Goal: Task Accomplishment & Management: Manage account settings

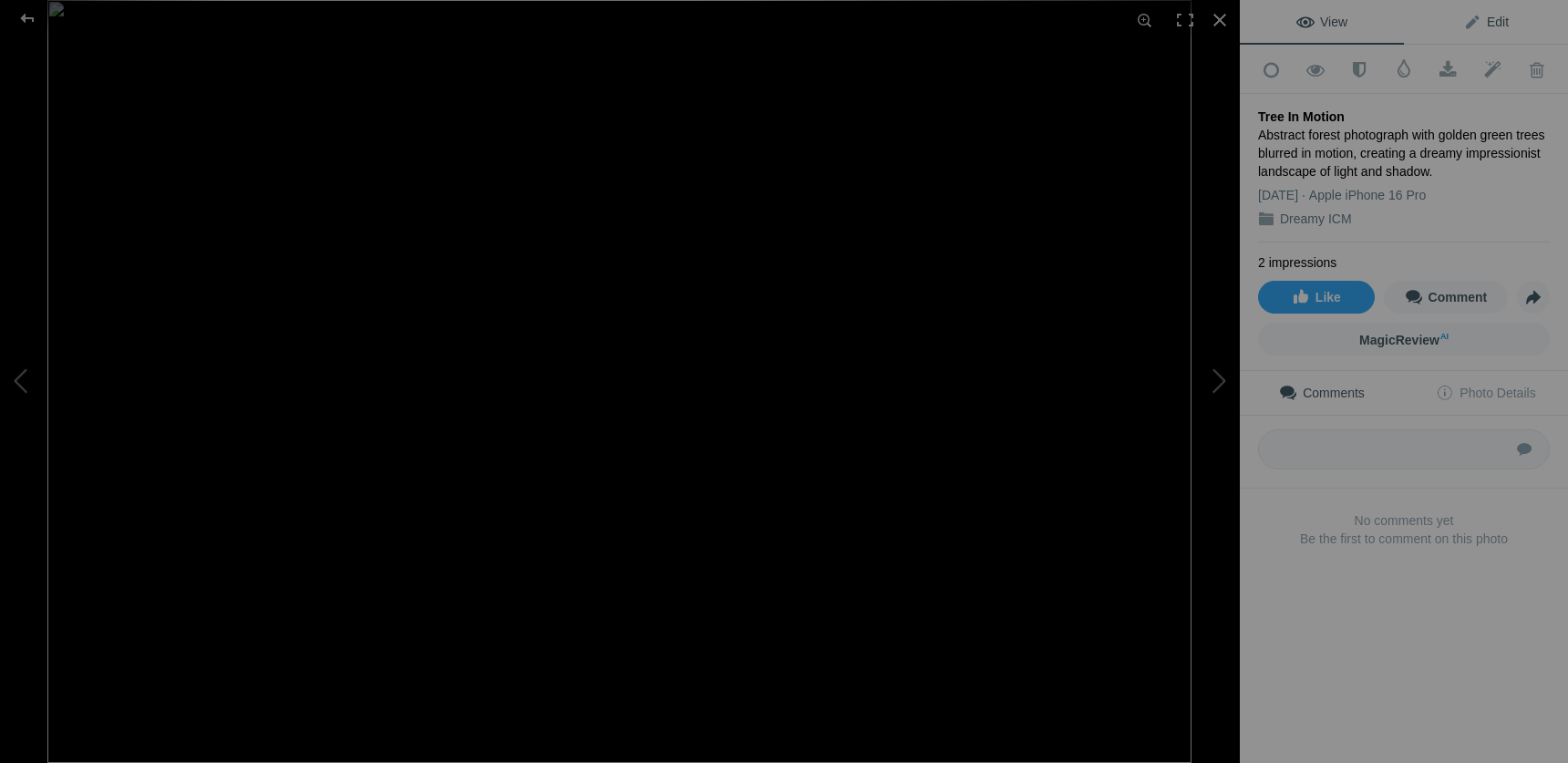
click at [1501, 23] on span "Edit" at bounding box center [1486, 22] width 45 height 15
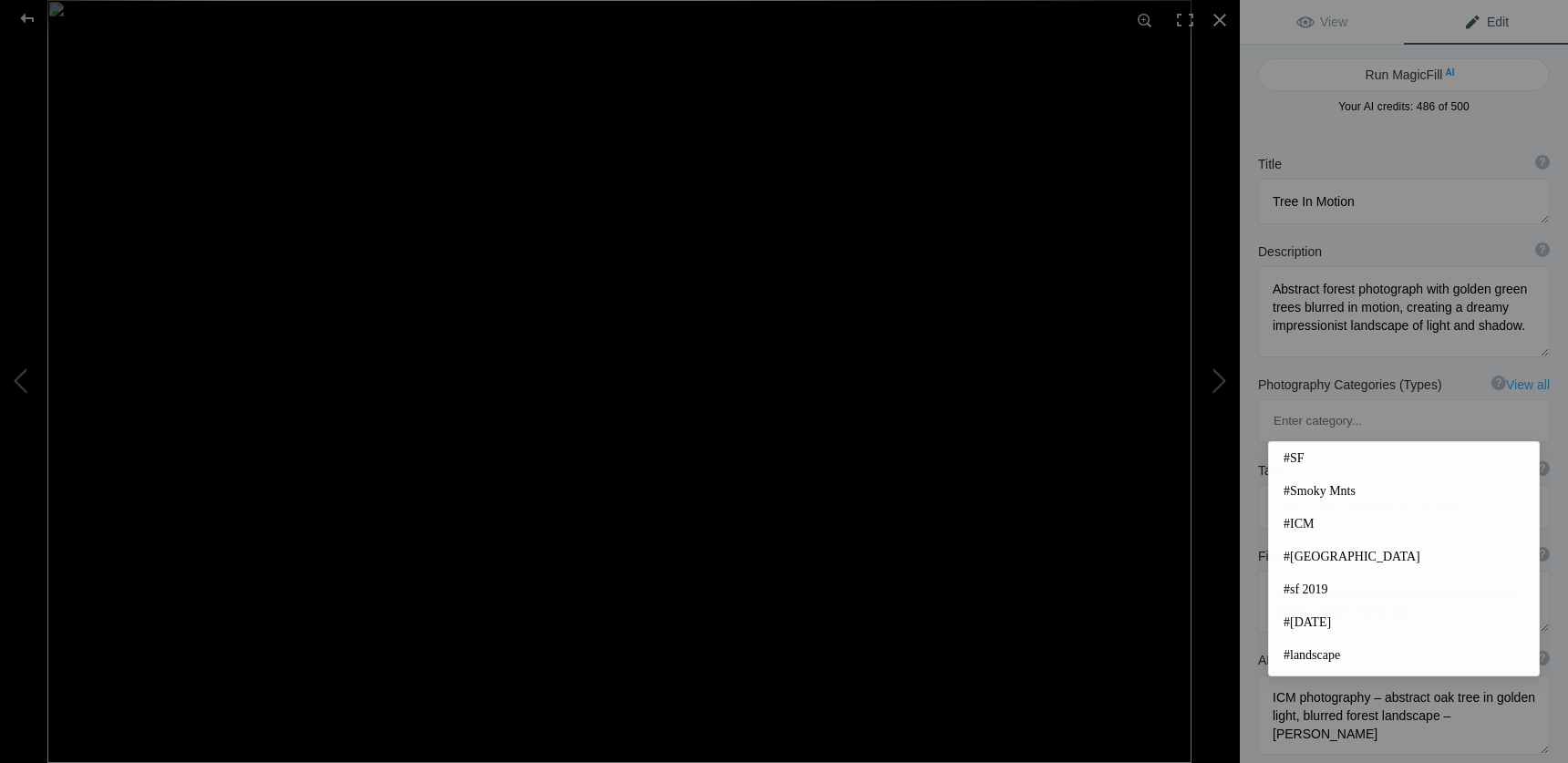
click at [1516, 491] on input at bounding box center [1404, 507] width 272 height 33
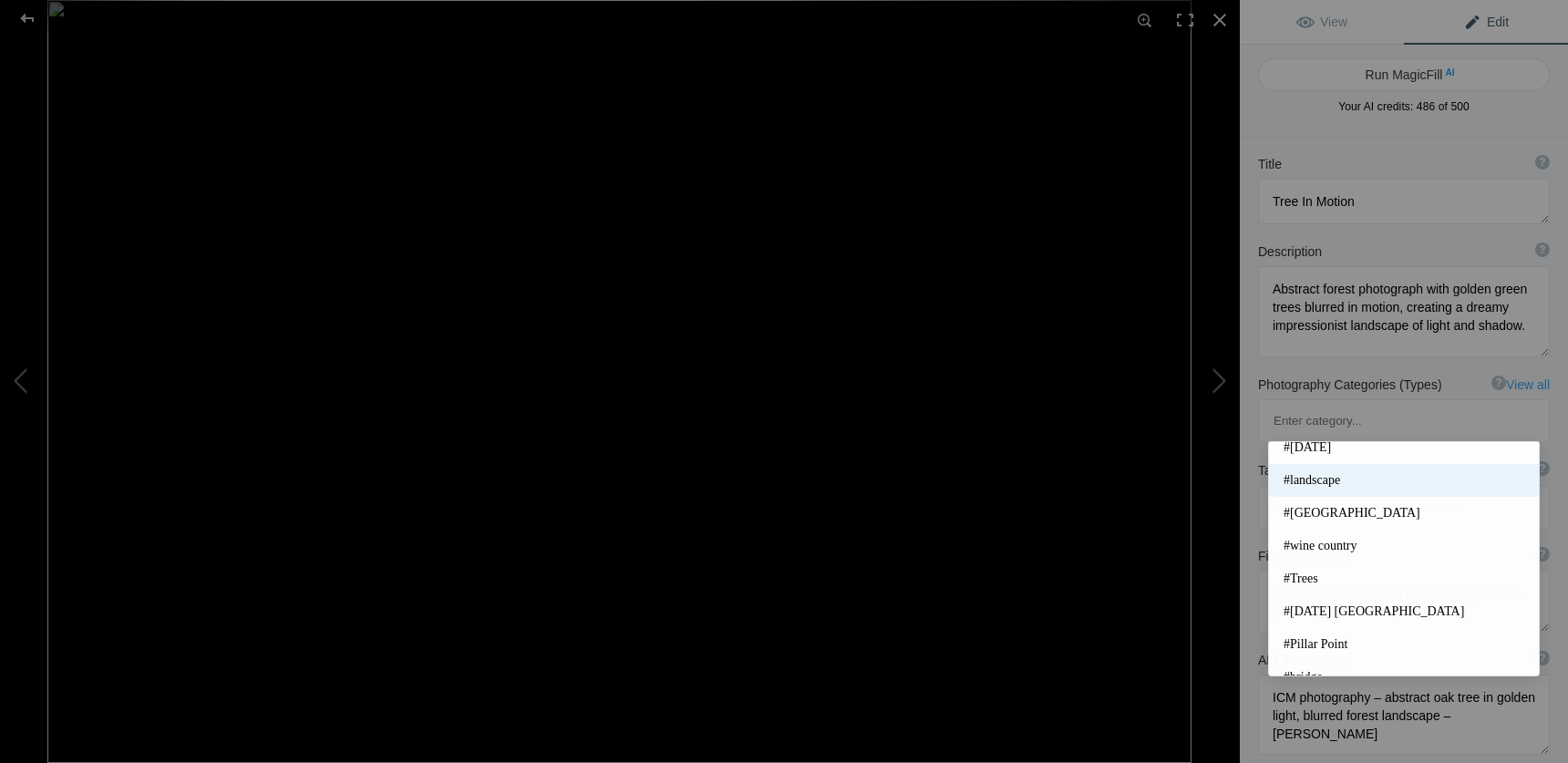
click at [1375, 474] on span "#landscape" at bounding box center [1404, 480] width 240 height 19
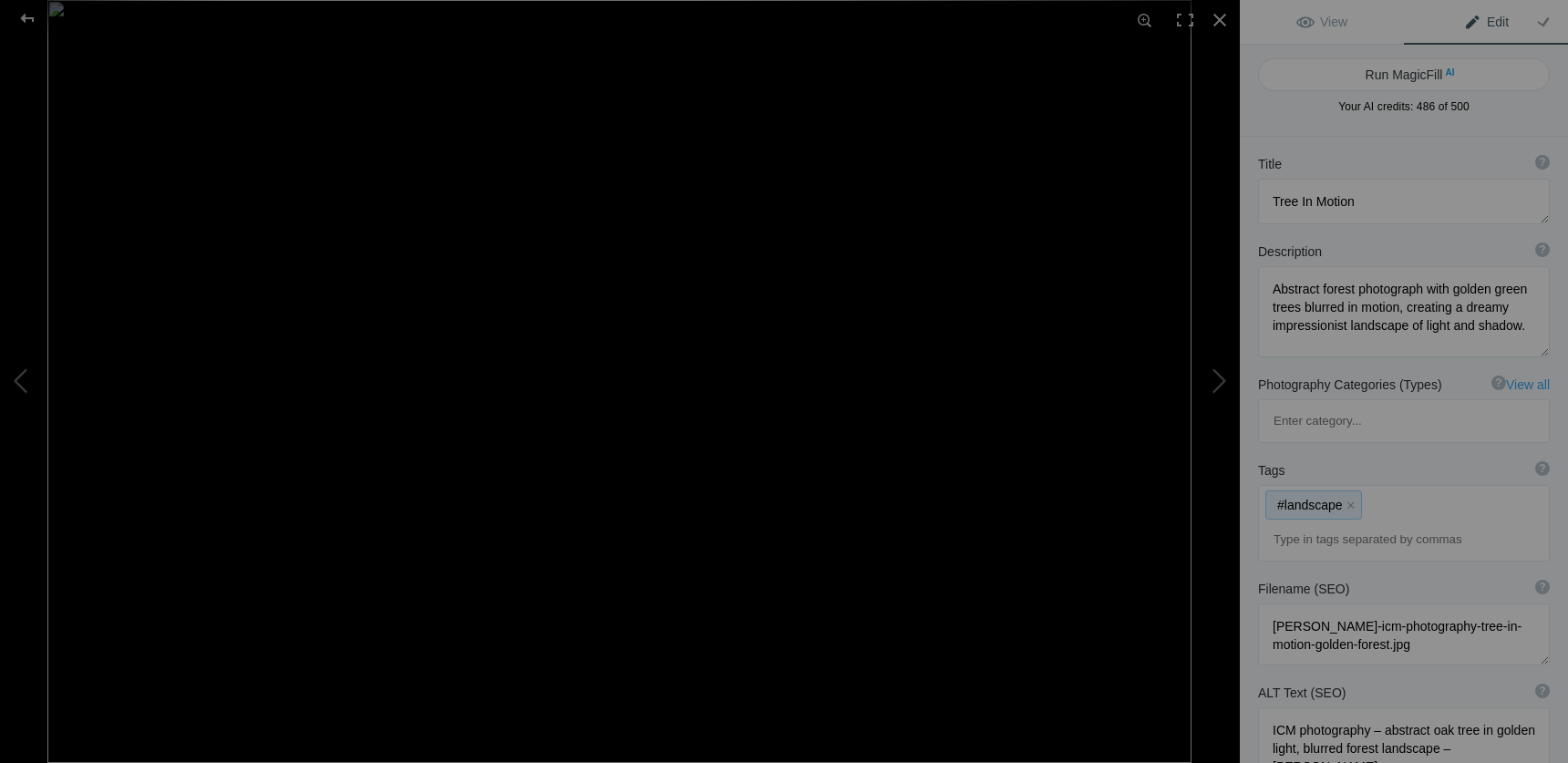
click at [1359, 492] on mat-chip "#landscape x" at bounding box center [1314, 506] width 95 height 28
click at [1373, 486] on div "#landscape x" at bounding box center [1404, 523] width 290 height 75
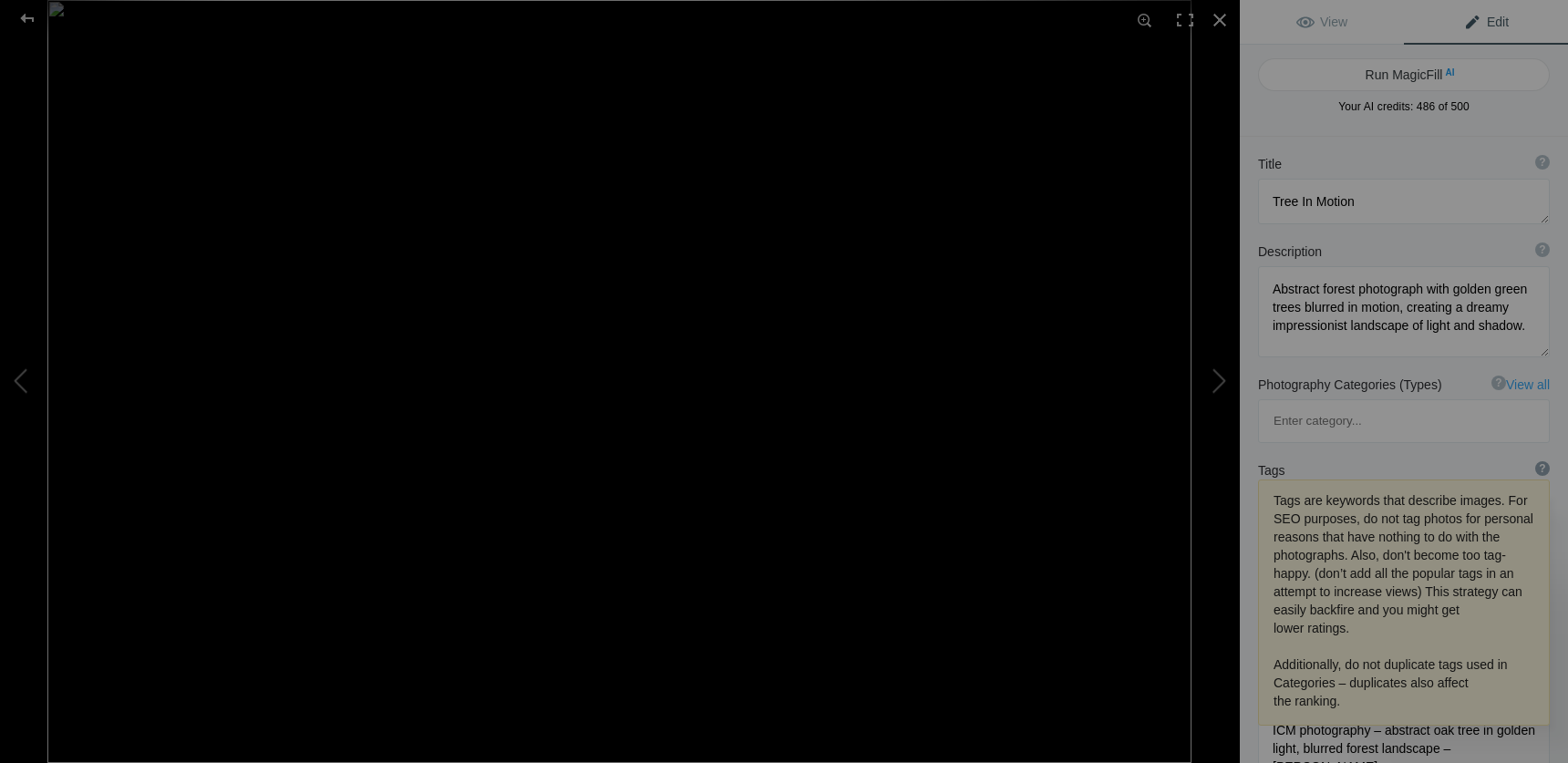
click at [1540, 461] on div "?" at bounding box center [1542, 468] width 15 height 15
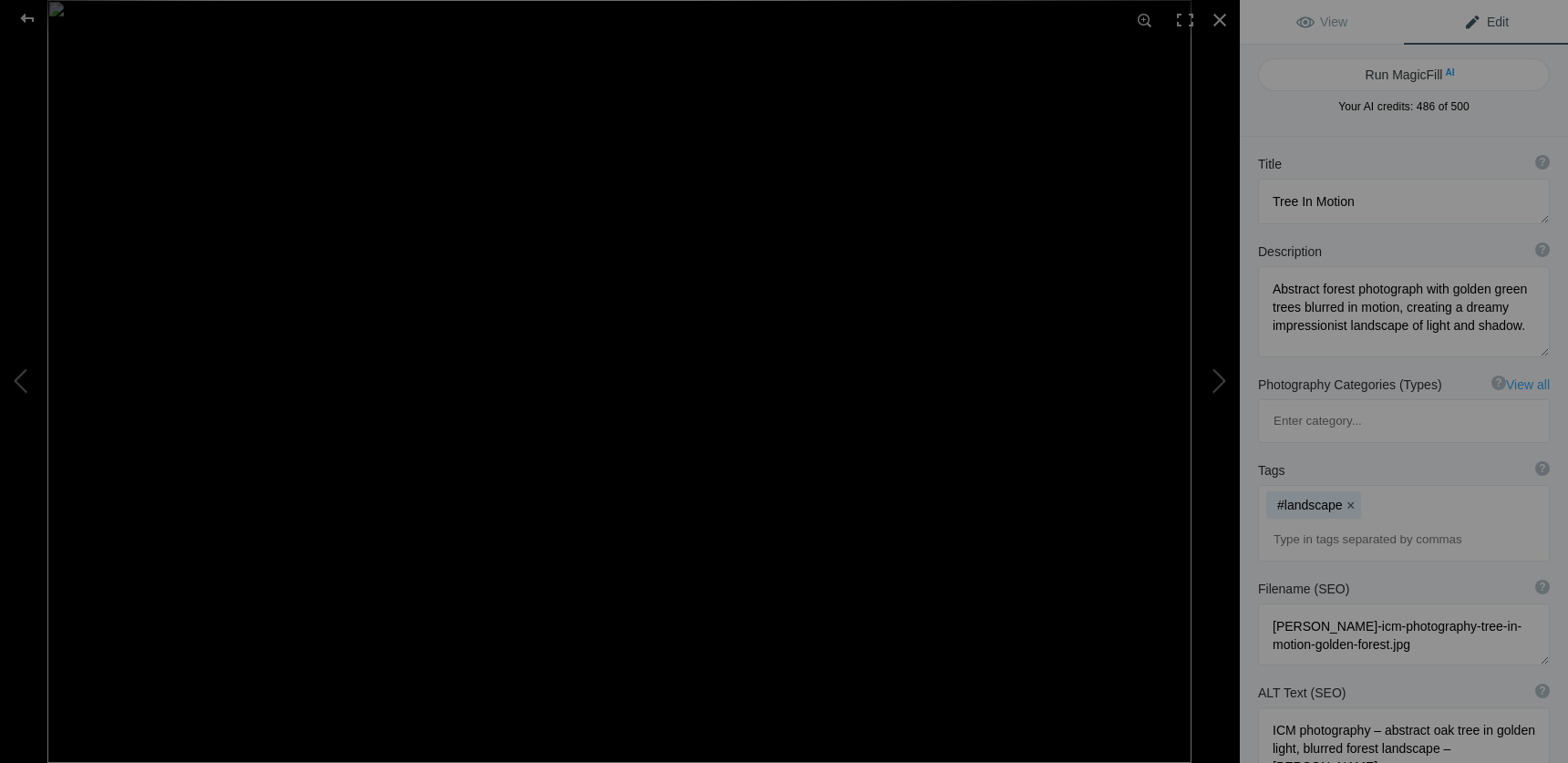
click at [1350, 499] on button "x" at bounding box center [1351, 505] width 13 height 13
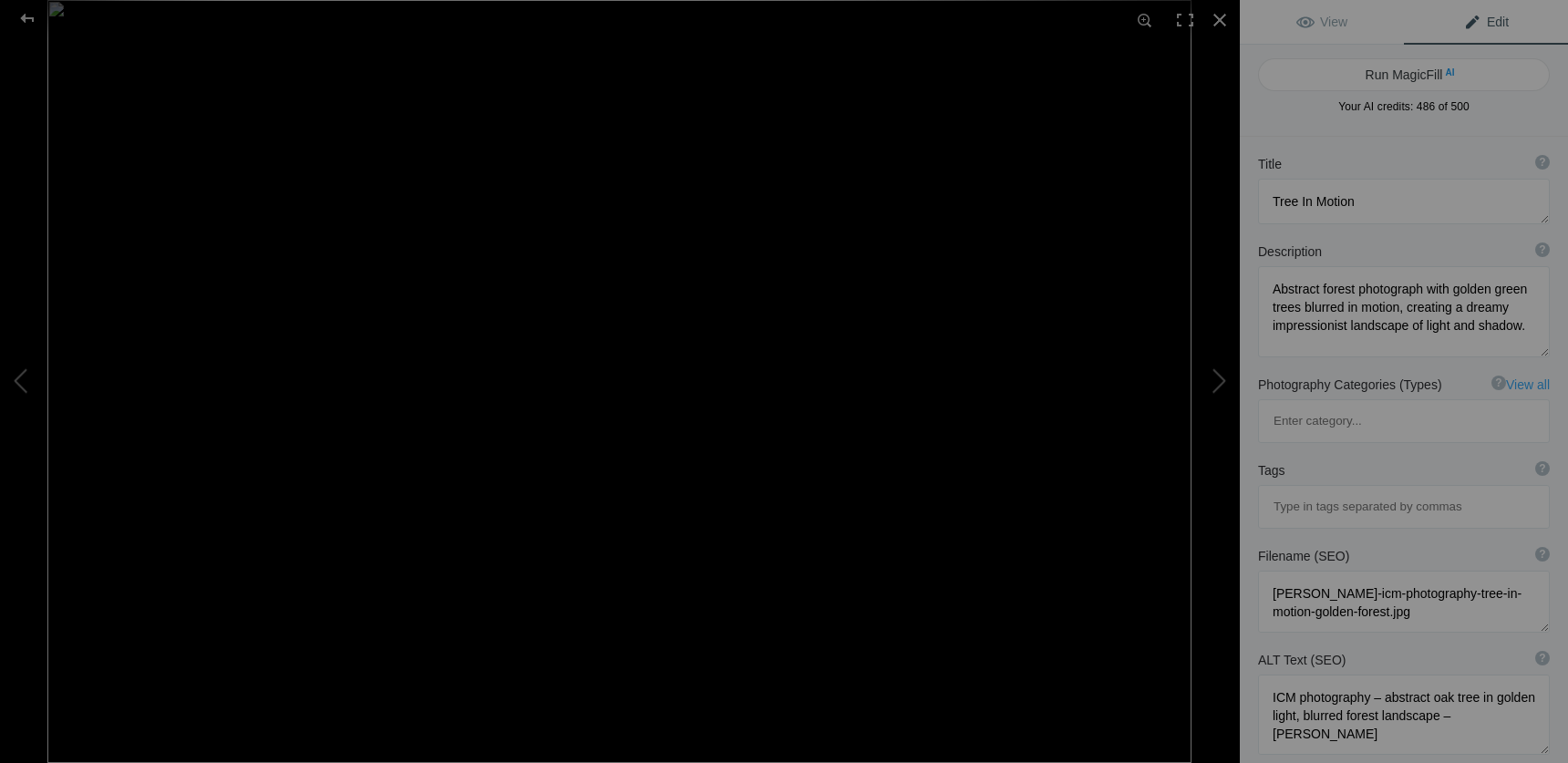
click at [1350, 452] on div "Tags ? Tags are keywords that describe images. For SEO purposes, do not tag pho…" at bounding box center [1403, 495] width 328 height 86
click at [1333, 491] on input at bounding box center [1404, 507] width 272 height 33
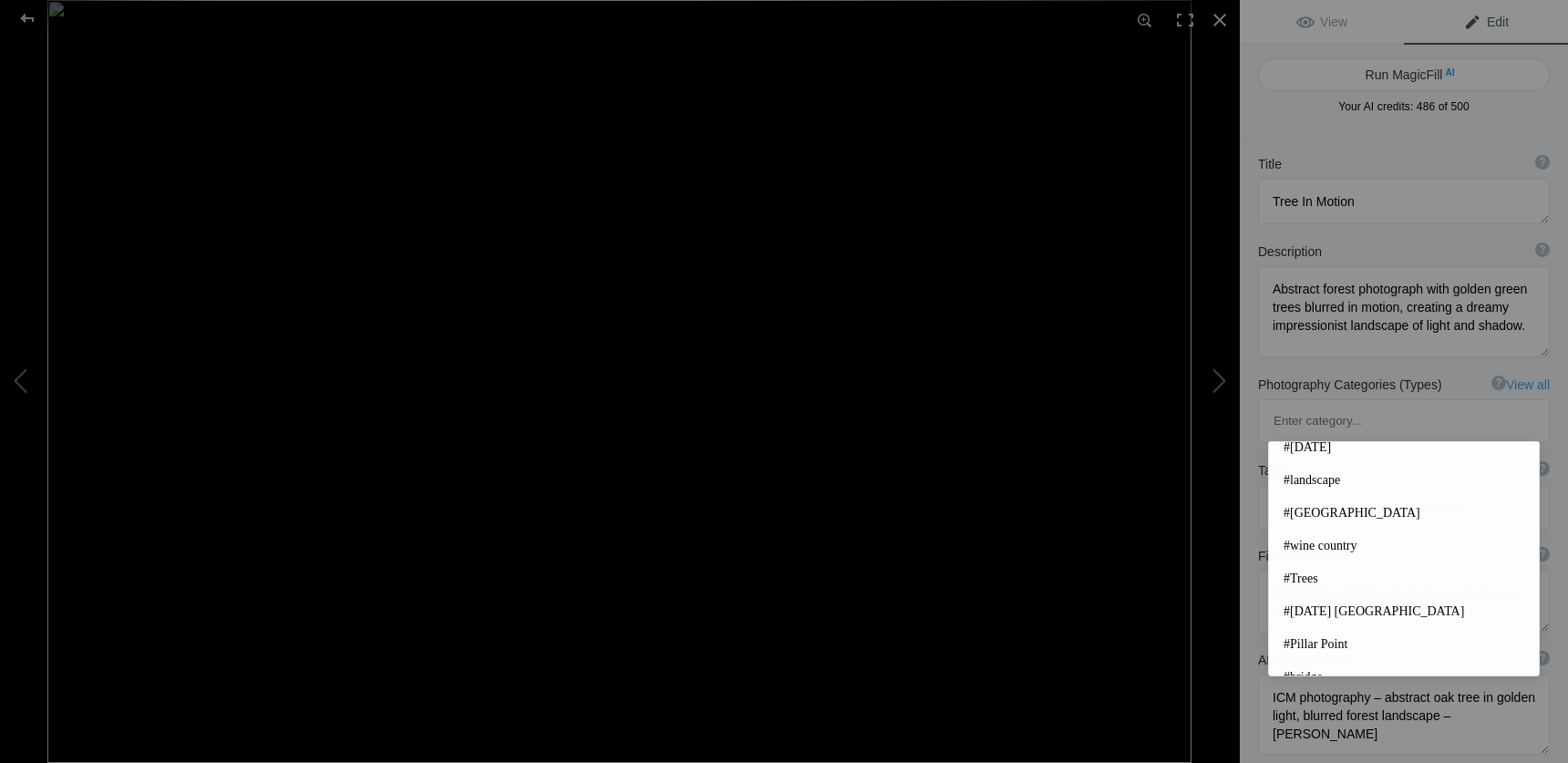
click at [1342, 491] on input at bounding box center [1404, 507] width 272 height 33
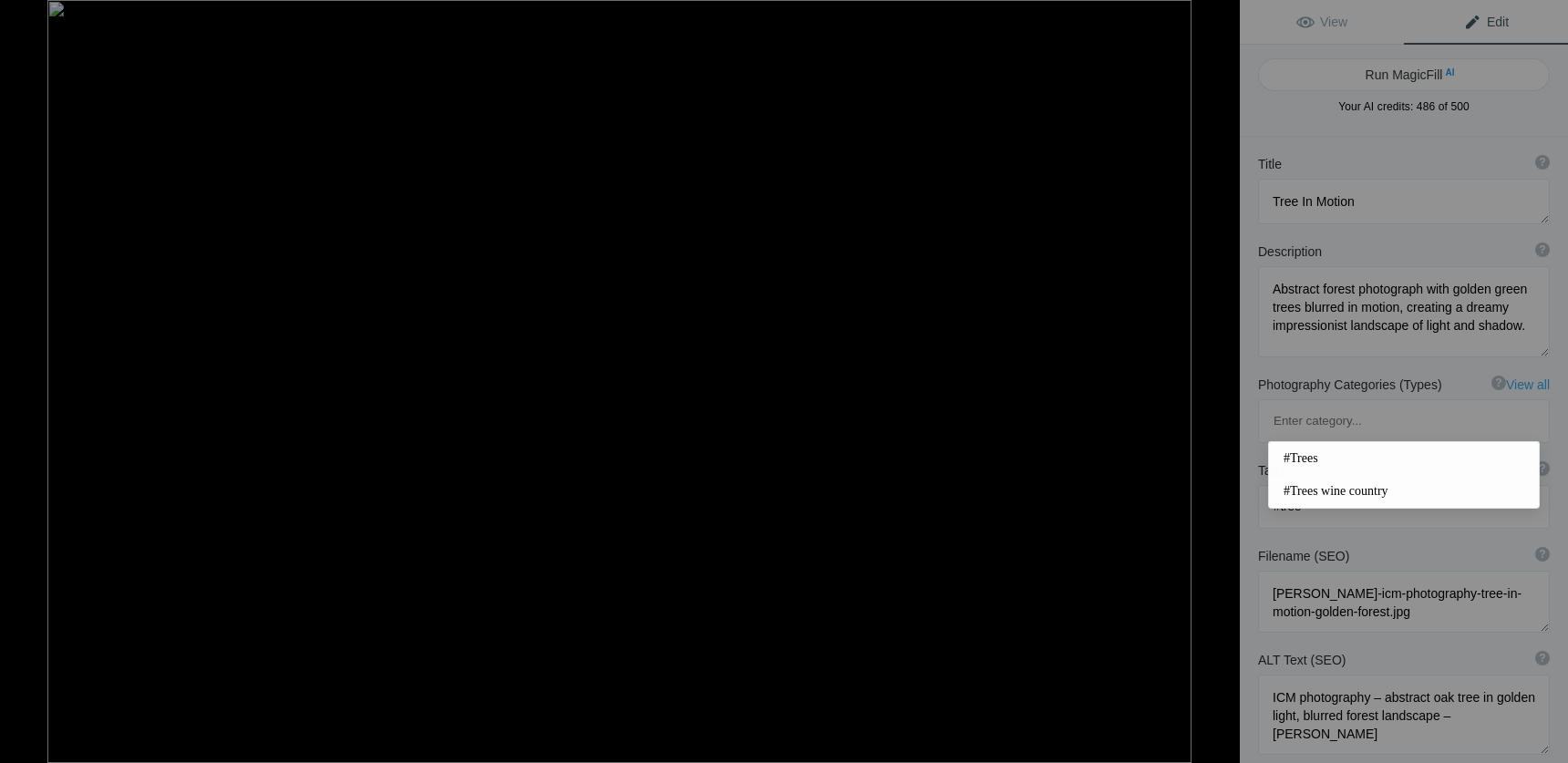
type input "#trees"
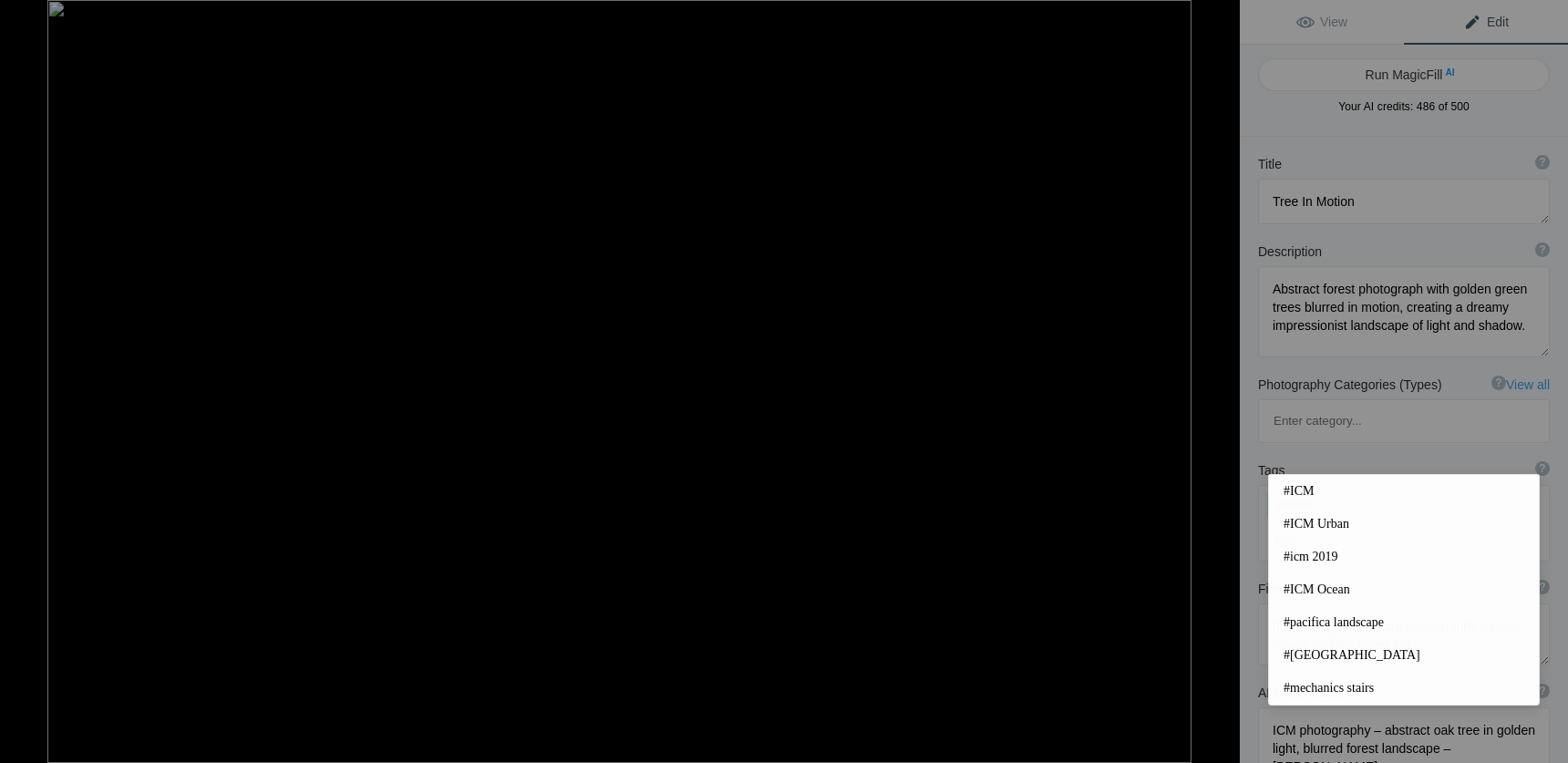
type input "#ICM"
click at [1437, 486] on div "#trees x #ICM x" at bounding box center [1404, 523] width 290 height 75
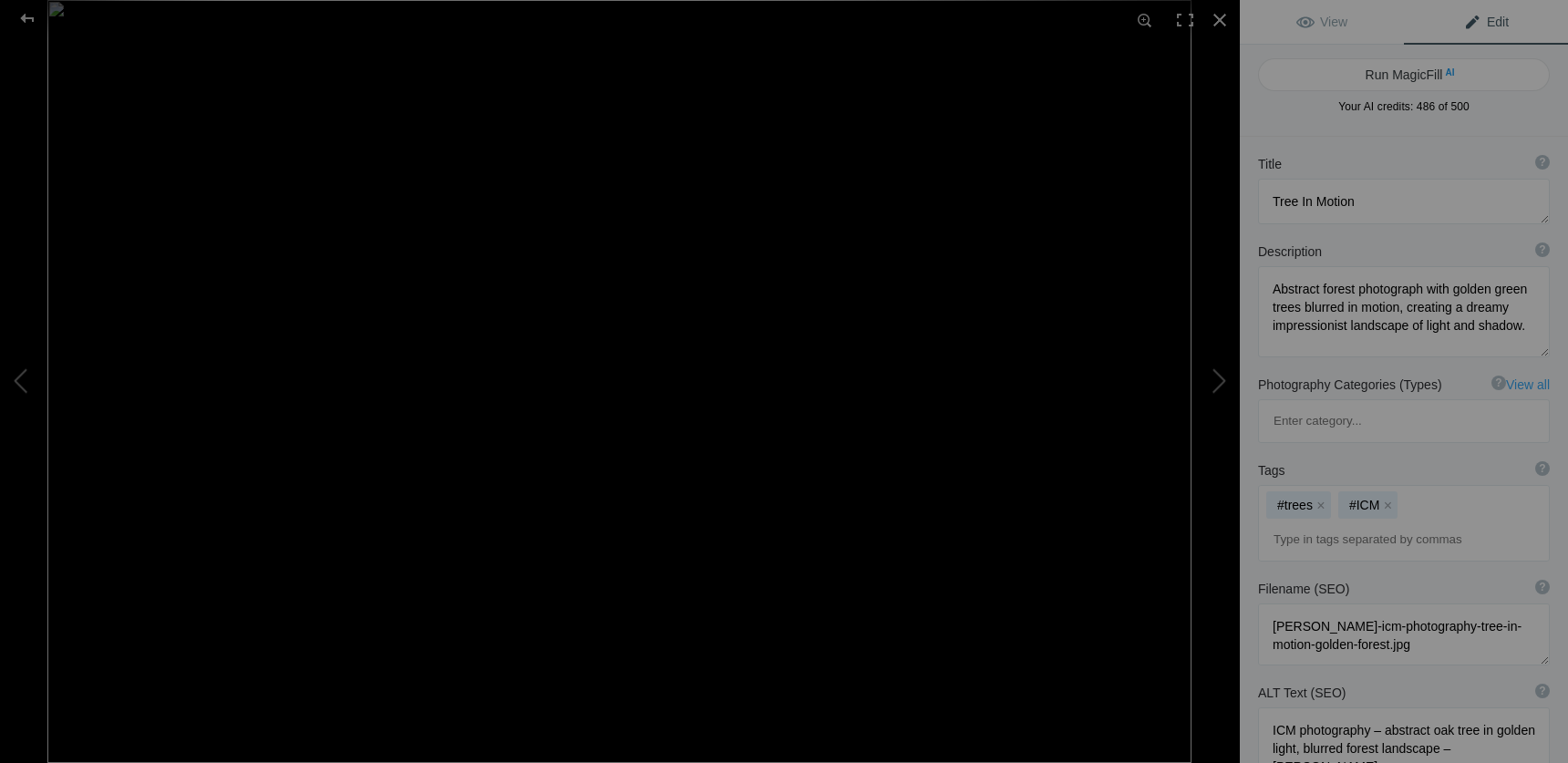
click at [1501, 22] on span "Edit" at bounding box center [1486, 22] width 45 height 15
click at [1335, 23] on span "View" at bounding box center [1323, 22] width 51 height 15
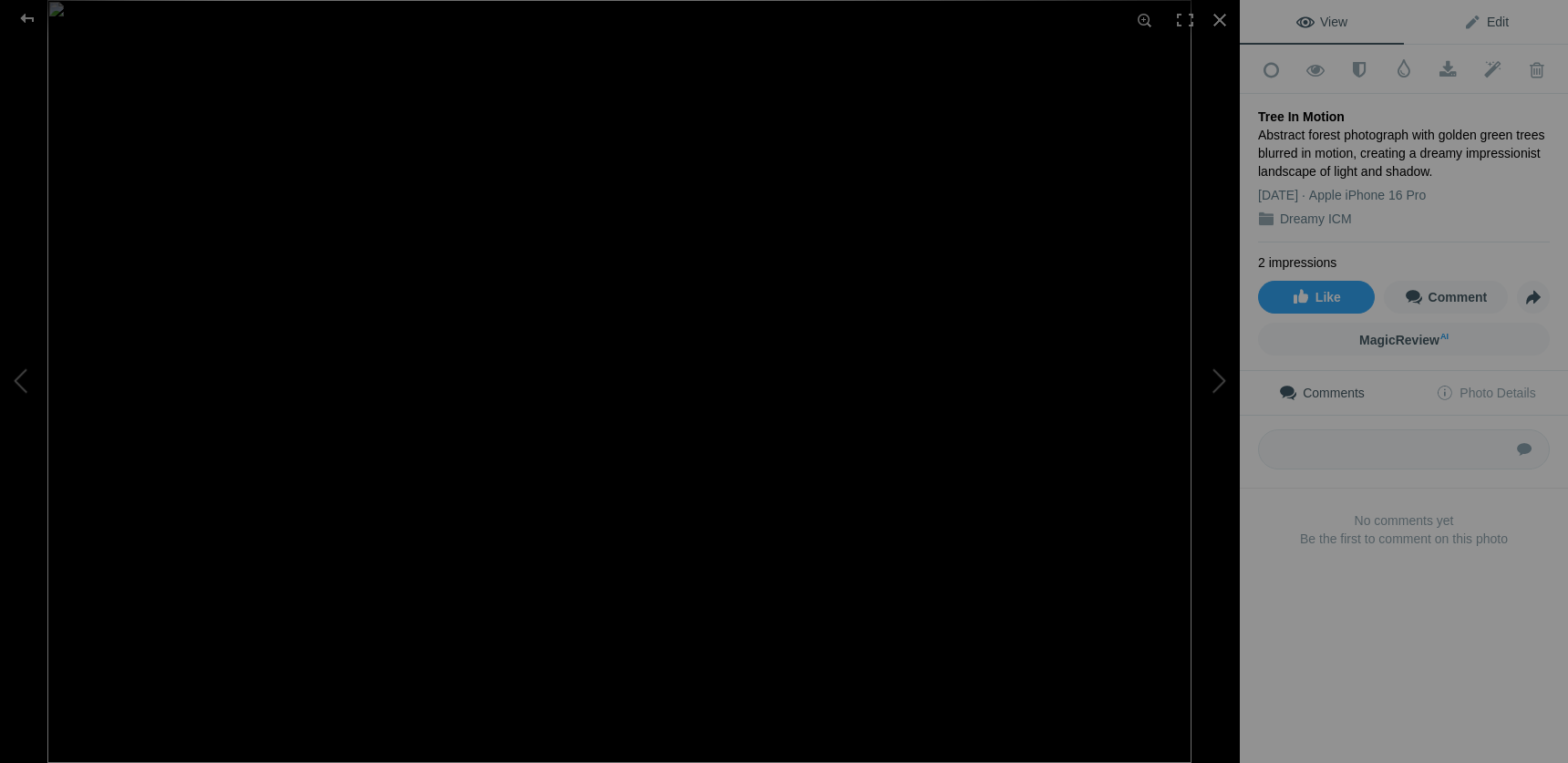
click at [1483, 24] on span "Edit" at bounding box center [1486, 22] width 45 height 15
